Goal: Transaction & Acquisition: Purchase product/service

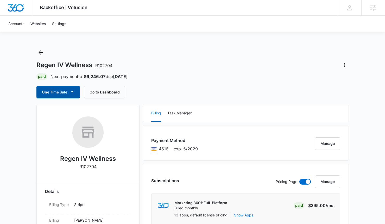
click at [62, 95] on button "One Time Sale" at bounding box center [58, 92] width 44 height 13
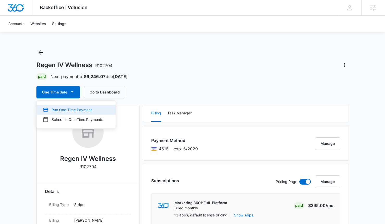
click at [66, 107] on div "Run One-Time Payment" at bounding box center [73, 109] width 60 height 5
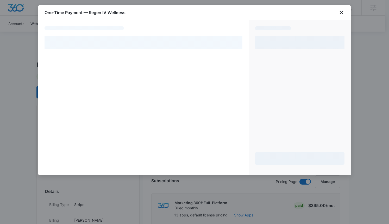
select select "pm_1S0hebA4n8RTgNjUnzOM3ew7"
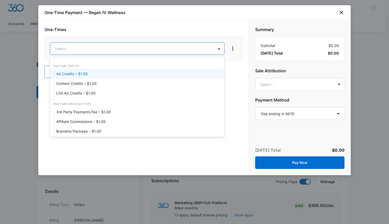
click at [87, 71] on p "Ad Credits – $1.00" at bounding box center [72, 73] width 32 height 5
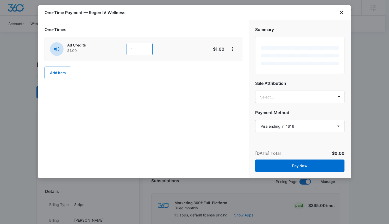
click at [137, 50] on input "1" at bounding box center [140, 49] width 26 height 13
type input "1000"
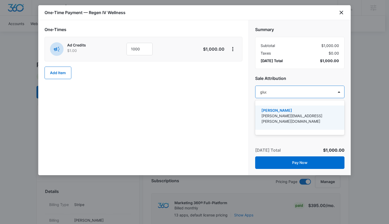
type input "[PERSON_NAME]"
click at [276, 107] on p "[PERSON_NAME]" at bounding box center [300, 109] width 76 height 5
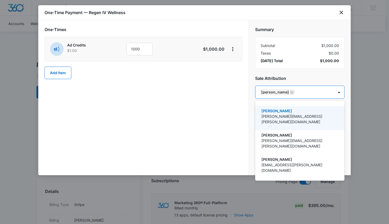
click at [286, 73] on div at bounding box center [194, 112] width 389 height 224
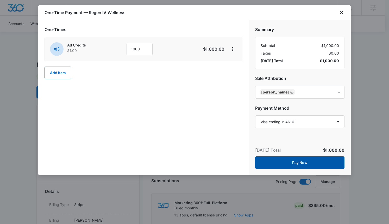
click at [295, 161] on button "Pay Now" at bounding box center [299, 162] width 89 height 13
